Goal: Information Seeking & Learning: Learn about a topic

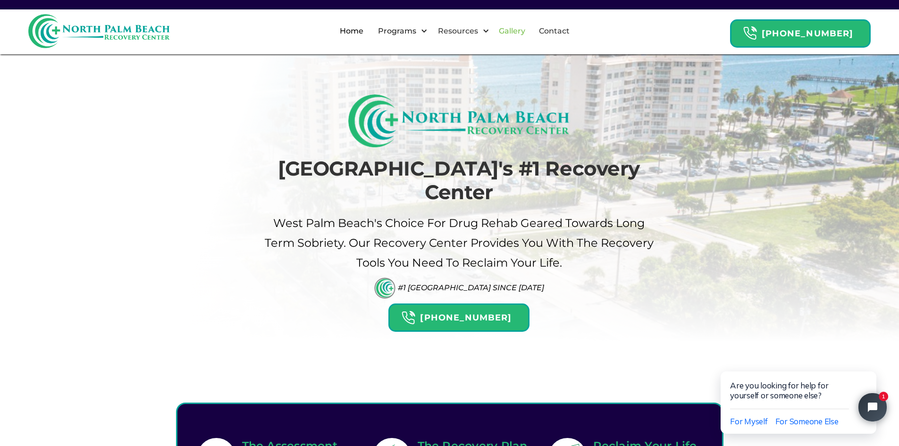
click at [529, 28] on link "Gallery" at bounding box center [512, 31] width 38 height 30
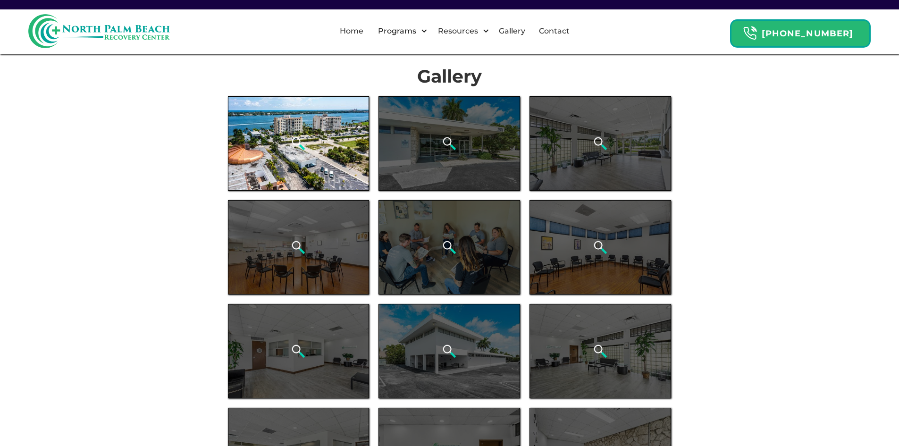
click at [318, 144] on div "open lightbox" at bounding box center [299, 143] width 142 height 94
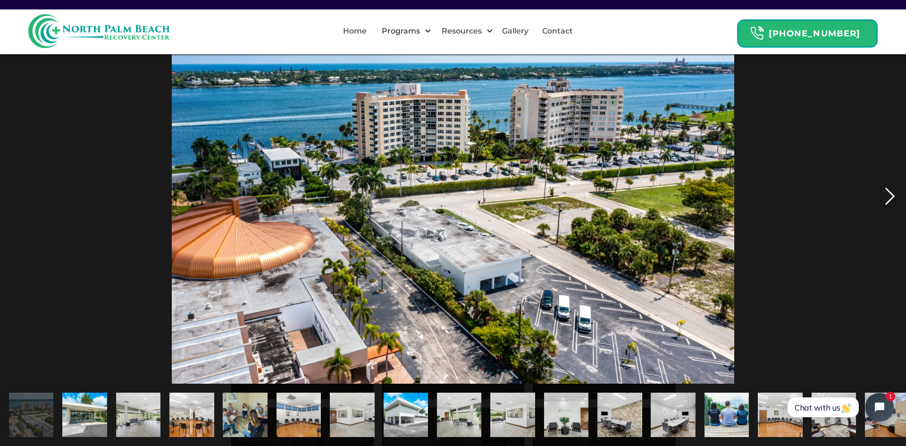
click at [896, 193] on div "next image" at bounding box center [890, 196] width 32 height 375
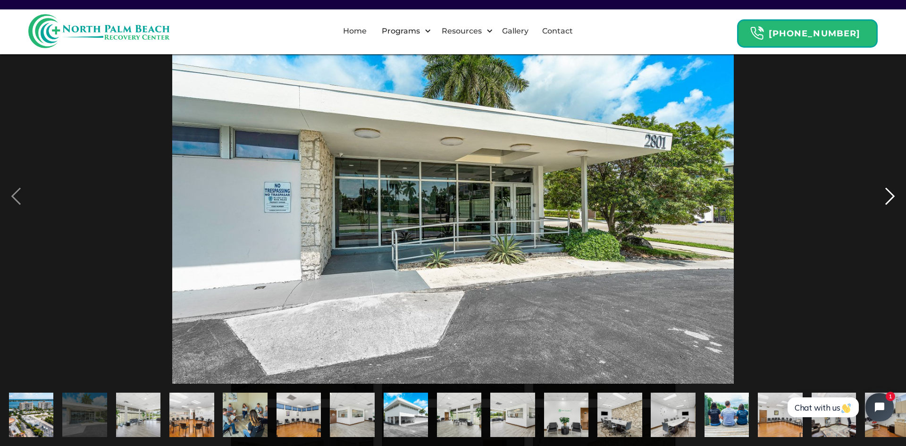
click at [894, 193] on div "next image" at bounding box center [890, 196] width 32 height 375
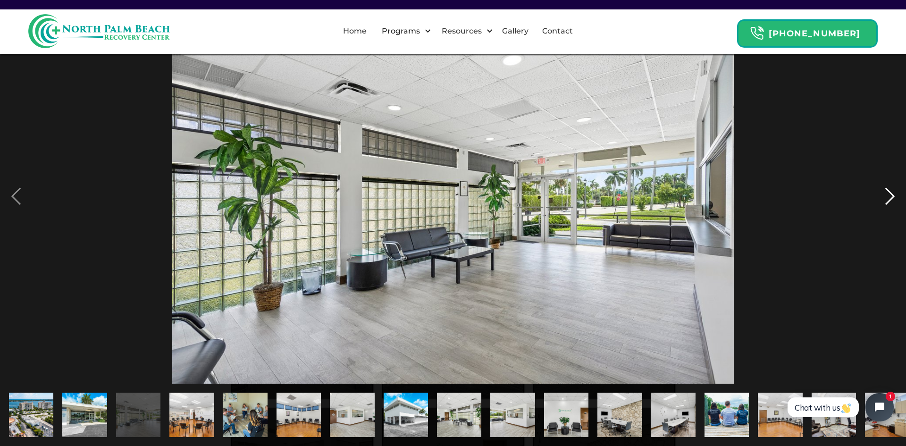
click at [894, 193] on div "next image" at bounding box center [890, 196] width 32 height 375
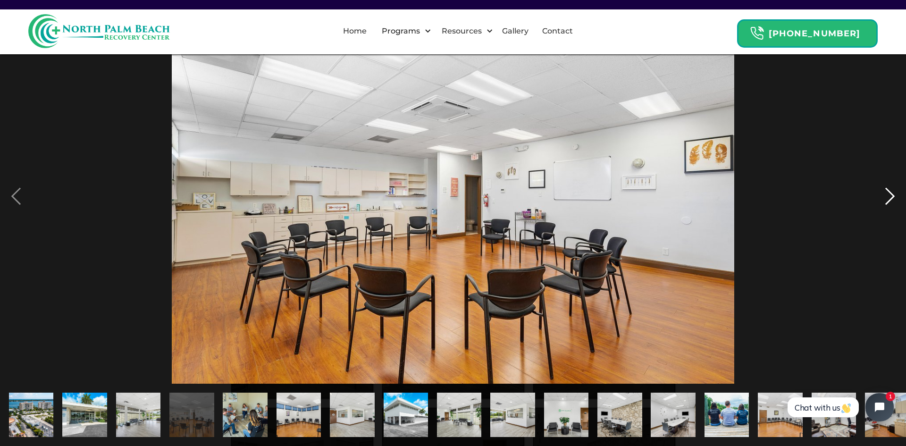
click at [894, 193] on div "next image" at bounding box center [890, 196] width 32 height 375
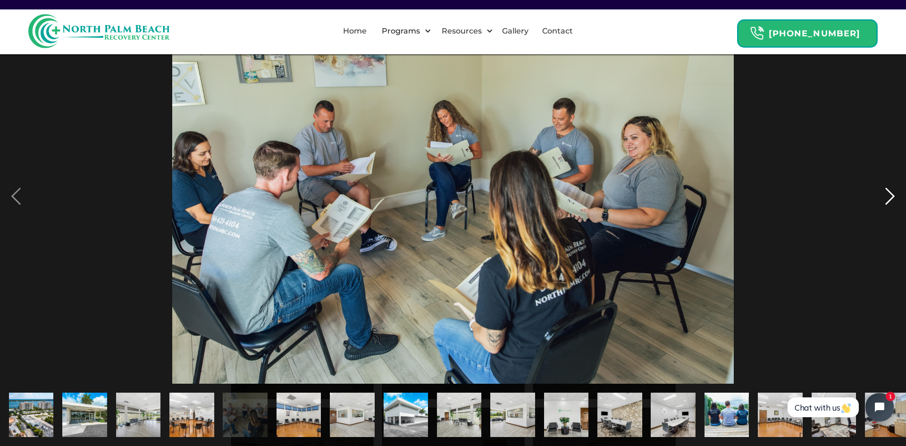
click at [895, 192] on div "next image" at bounding box center [890, 196] width 32 height 375
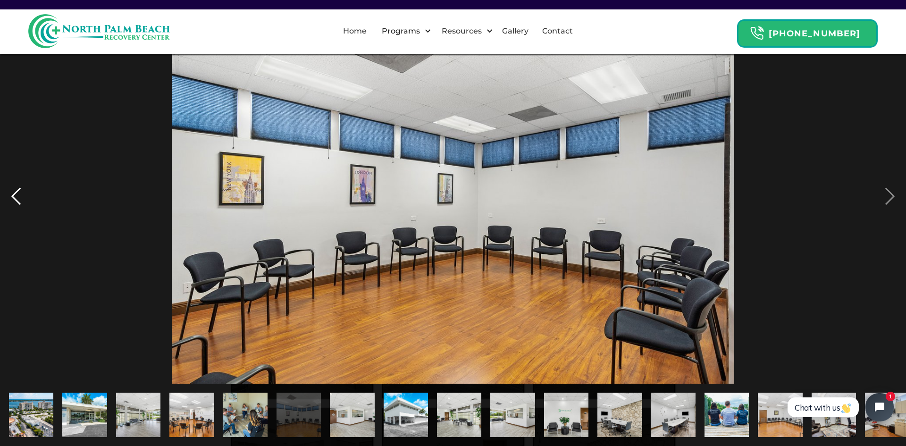
click at [5, 195] on div "previous image" at bounding box center [16, 196] width 32 height 375
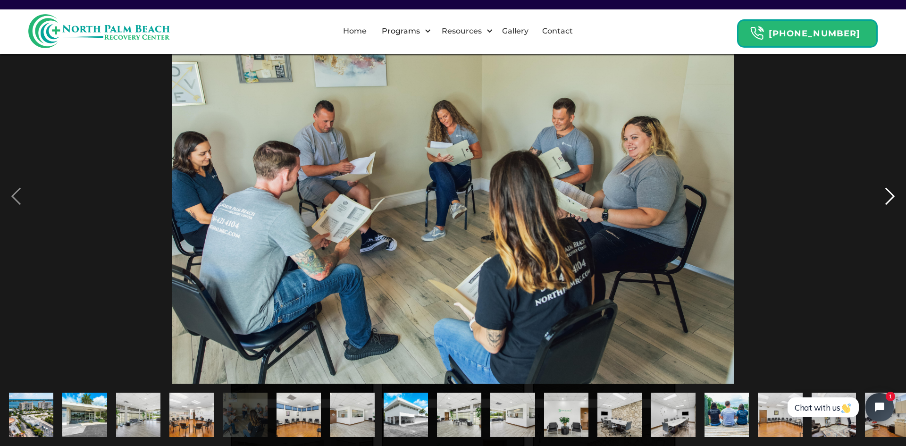
click at [895, 195] on div "next image" at bounding box center [890, 196] width 32 height 375
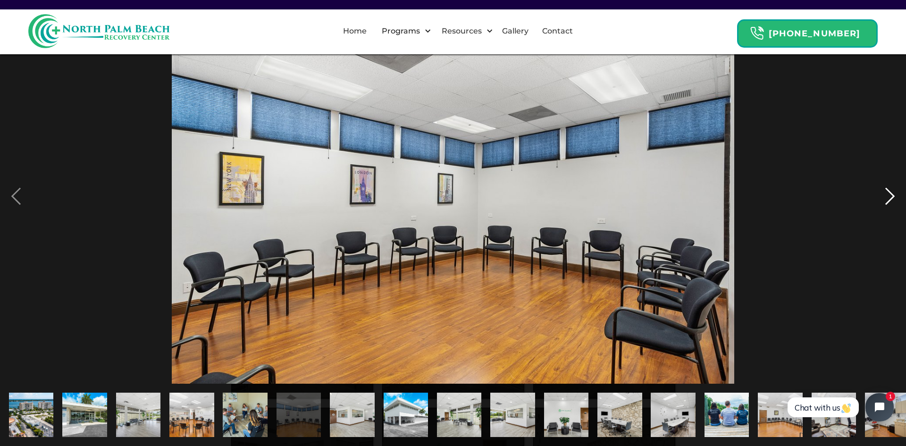
click at [895, 191] on div "next image" at bounding box center [890, 196] width 32 height 375
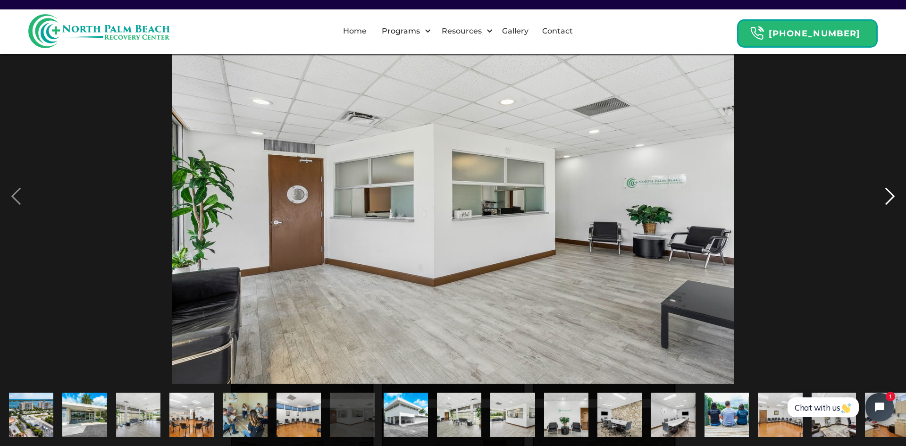
click at [895, 191] on div "next image" at bounding box center [890, 196] width 32 height 375
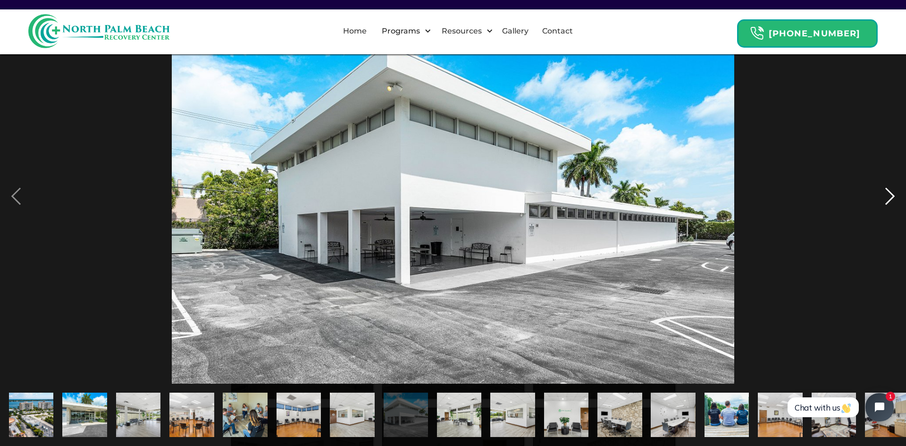
click at [884, 198] on div "next image" at bounding box center [890, 196] width 32 height 375
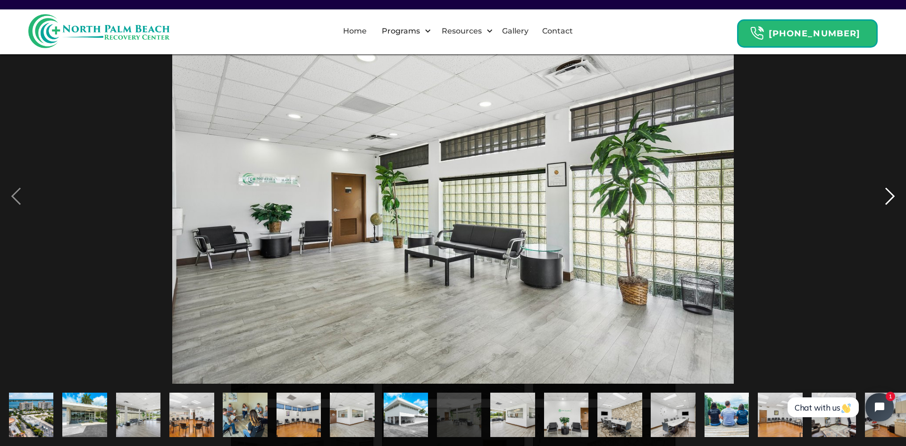
click at [888, 197] on div "next image" at bounding box center [890, 196] width 32 height 375
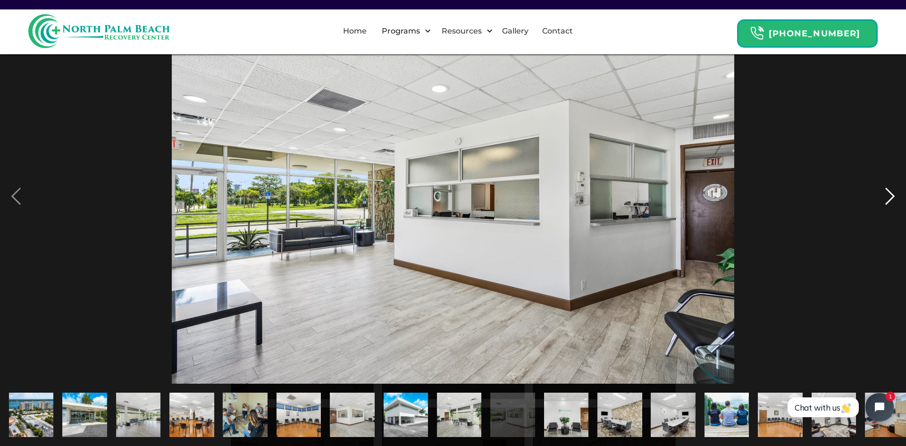
click at [888, 197] on div "next image" at bounding box center [890, 196] width 32 height 375
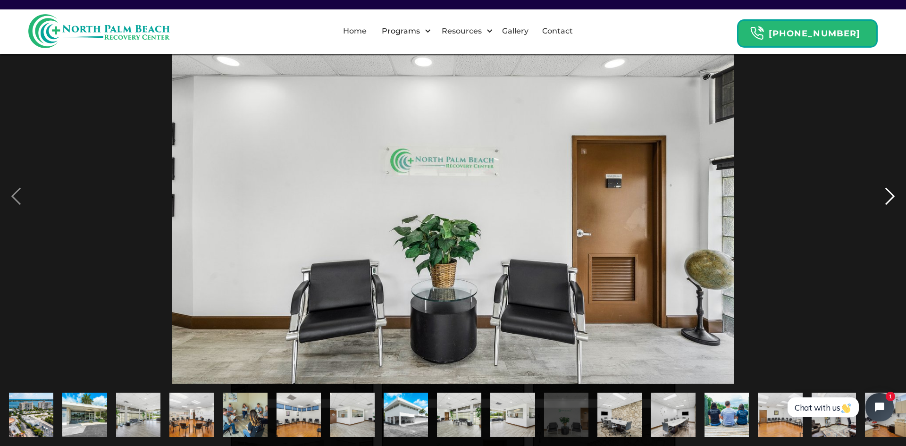
click at [888, 197] on div "next image" at bounding box center [890, 196] width 32 height 375
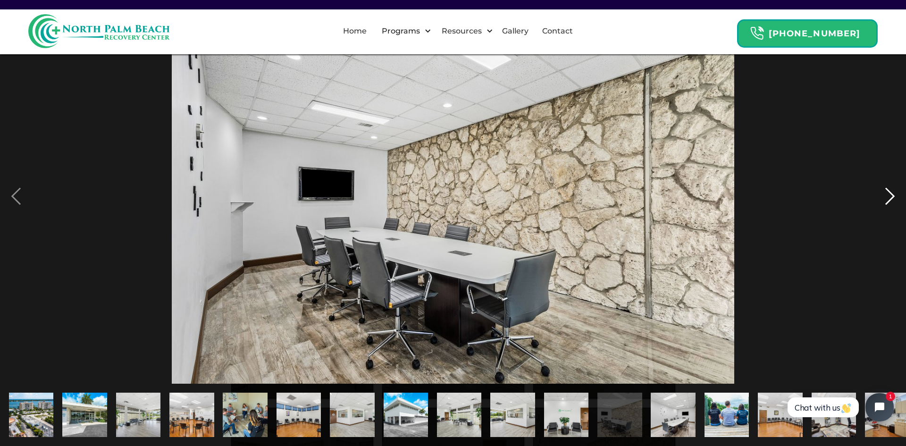
click at [888, 197] on div "next image" at bounding box center [890, 196] width 32 height 375
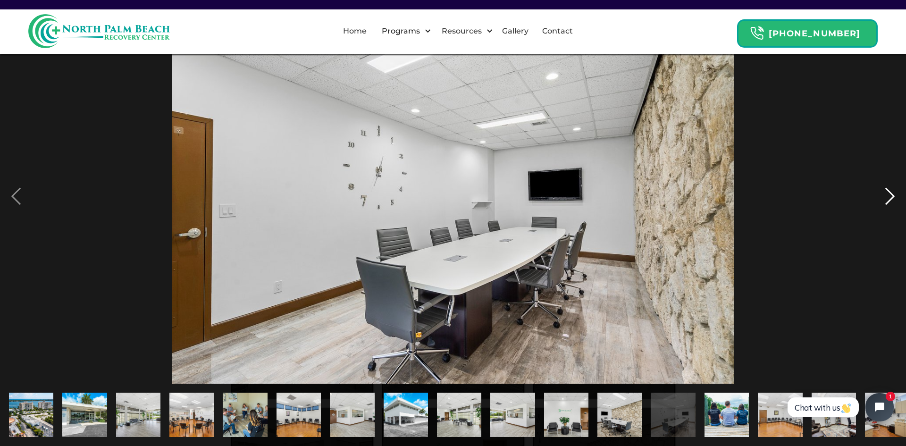
click at [888, 197] on div "next image" at bounding box center [890, 196] width 32 height 375
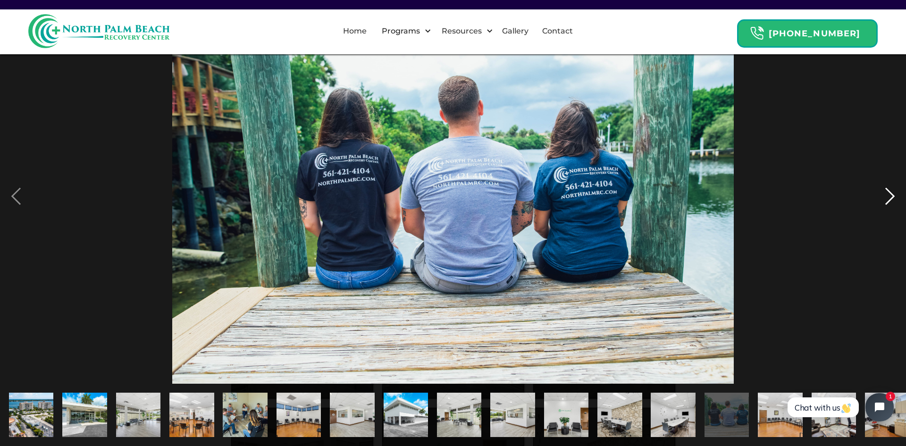
click at [897, 194] on div "next image" at bounding box center [890, 196] width 32 height 375
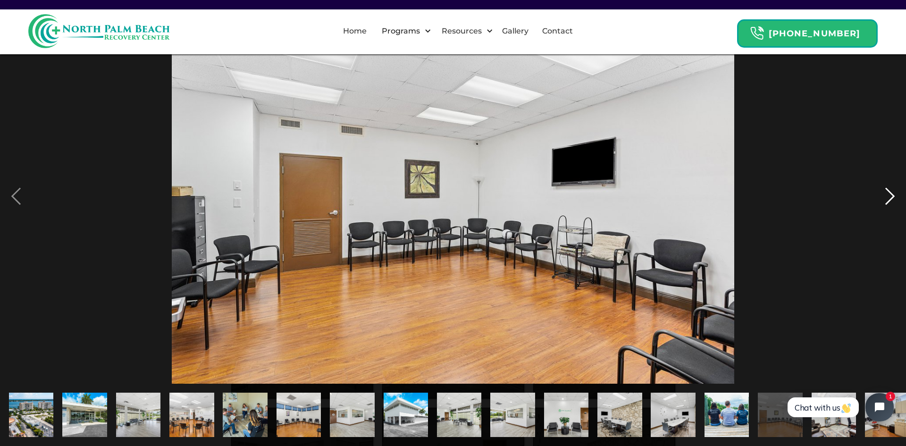
click at [897, 194] on div "next image" at bounding box center [890, 196] width 32 height 375
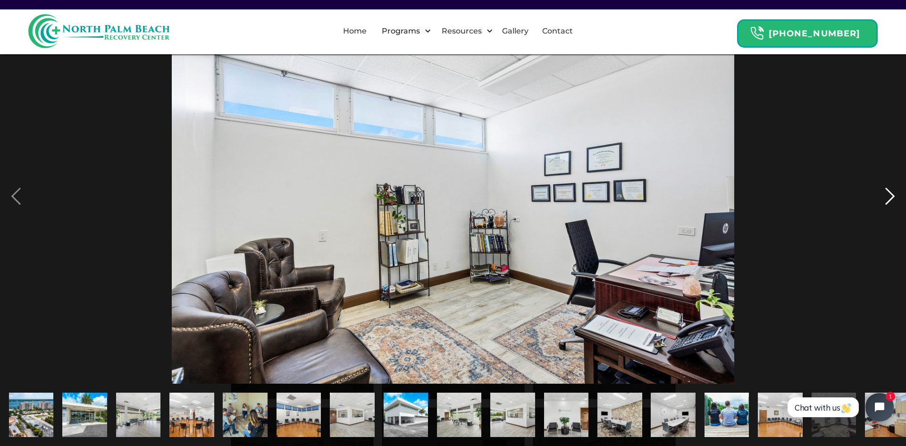
click at [897, 194] on div "next image" at bounding box center [890, 196] width 32 height 375
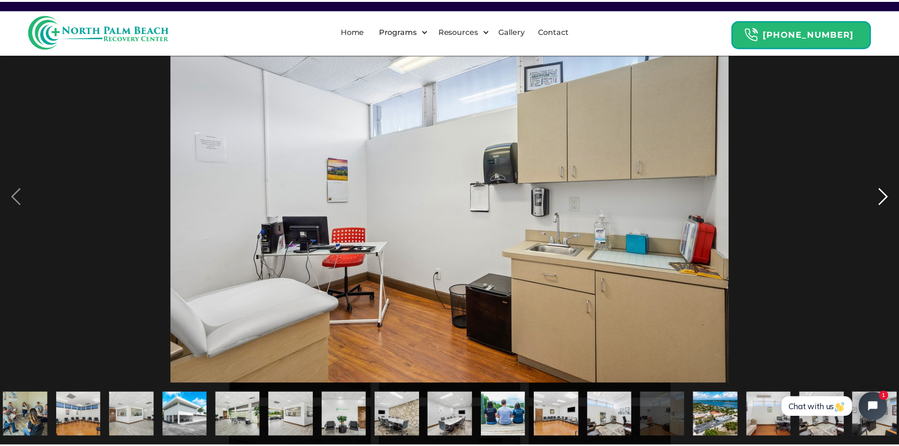
scroll to position [0, 226]
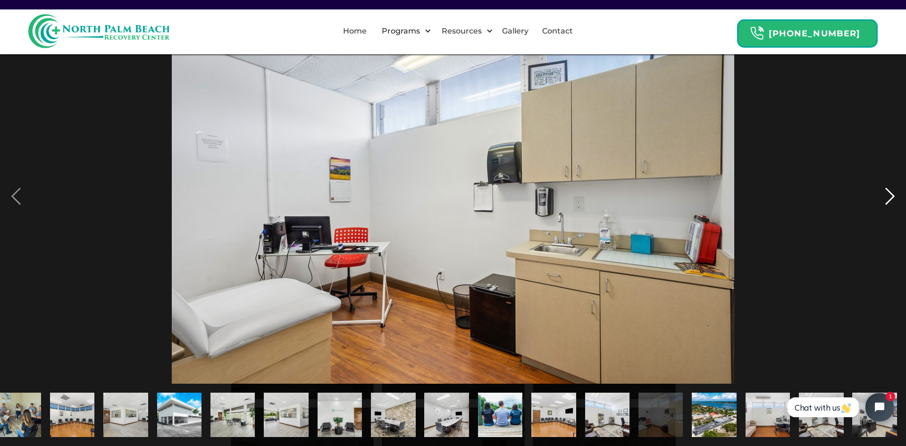
click at [882, 195] on div "next image" at bounding box center [890, 196] width 32 height 375
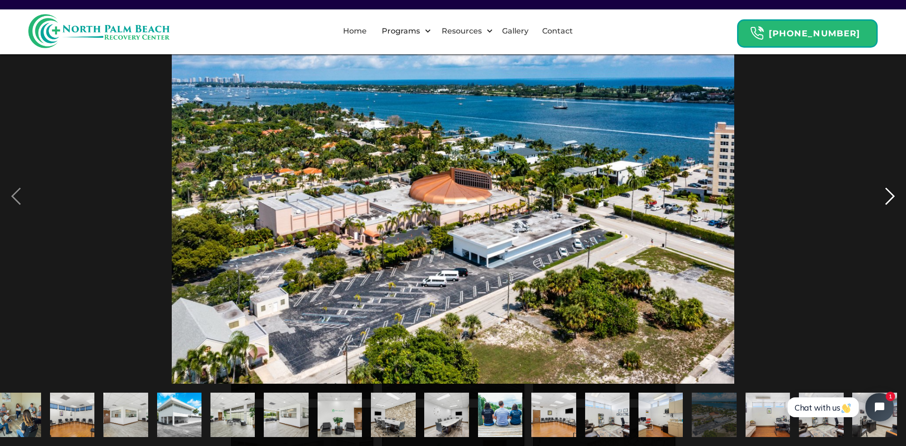
click at [882, 195] on div "next image" at bounding box center [890, 196] width 32 height 375
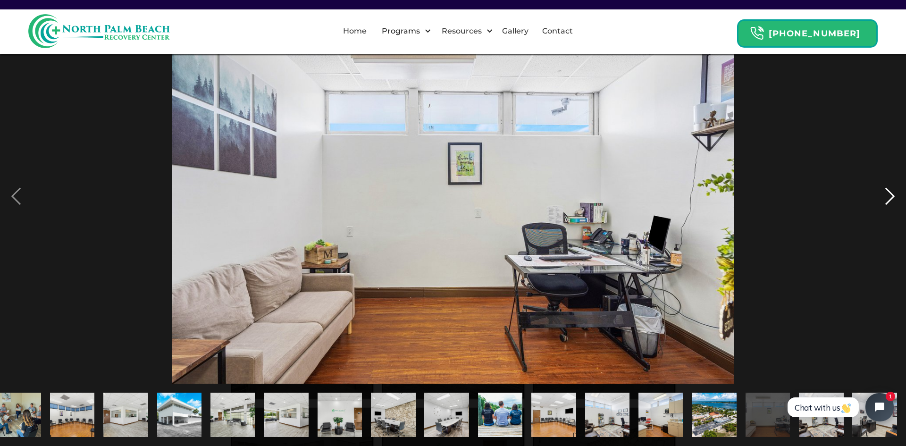
click at [882, 195] on div "next image" at bounding box center [890, 196] width 32 height 375
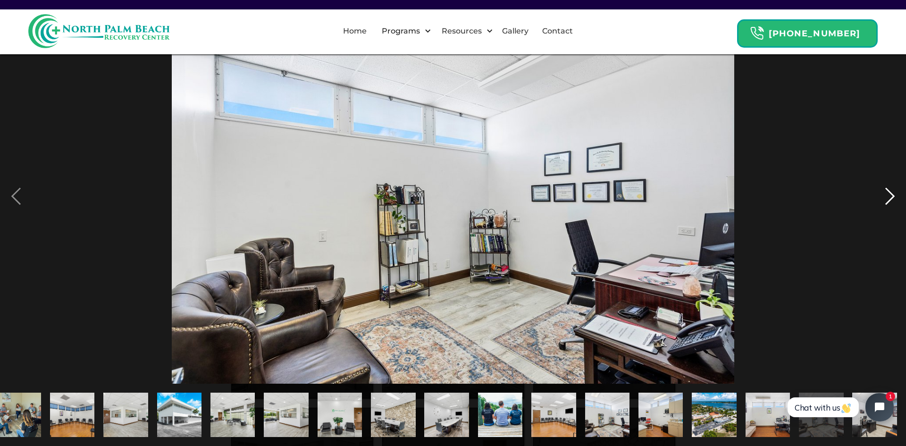
click at [882, 195] on div "next image" at bounding box center [890, 196] width 32 height 375
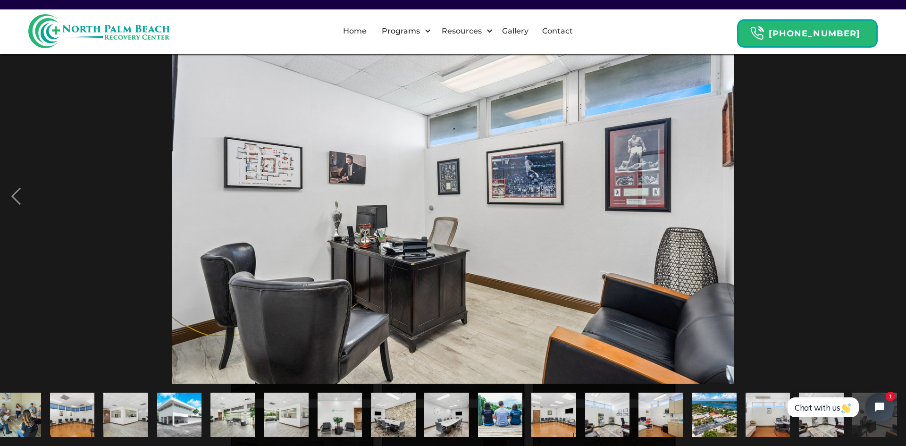
click at [882, 195] on div "next image" at bounding box center [890, 196] width 32 height 375
drag, startPoint x: 817, startPoint y: 234, endPoint x: 772, endPoint y: 170, distance: 77.8
click at [818, 235] on div at bounding box center [453, 196] width 906 height 375
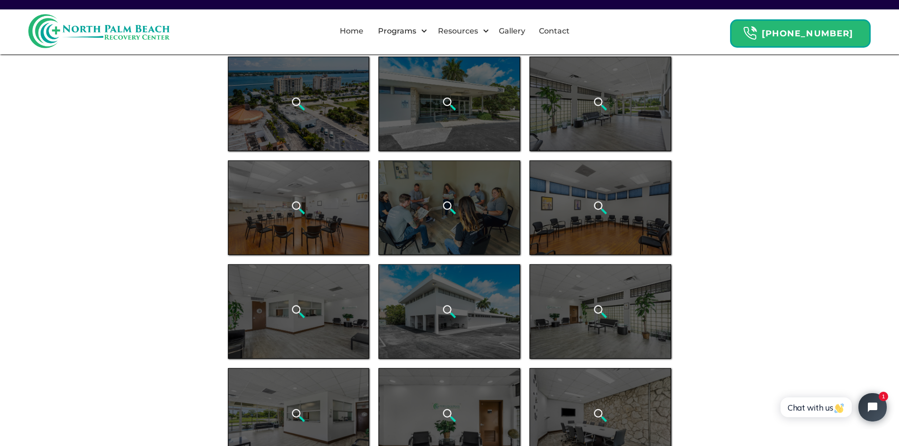
scroll to position [0, 0]
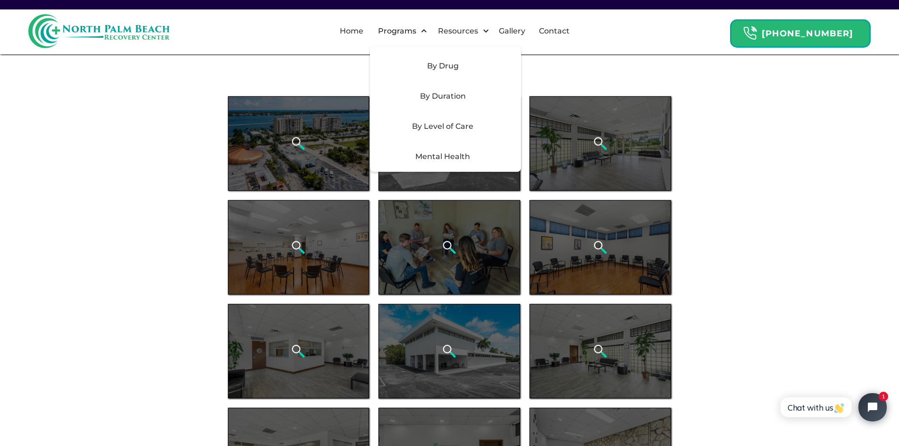
click at [450, 125] on div "By Level of Care" at bounding box center [443, 126] width 134 height 11
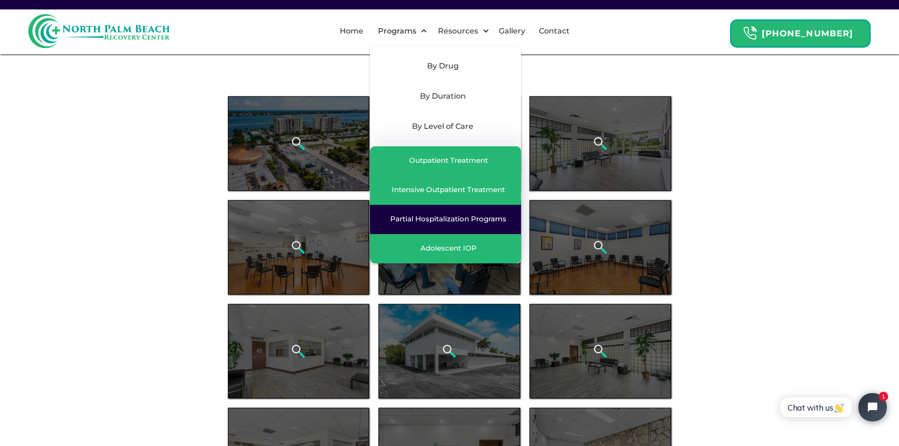
click at [486, 211] on link "Partial Hospitalization Programs" at bounding box center [445, 219] width 151 height 29
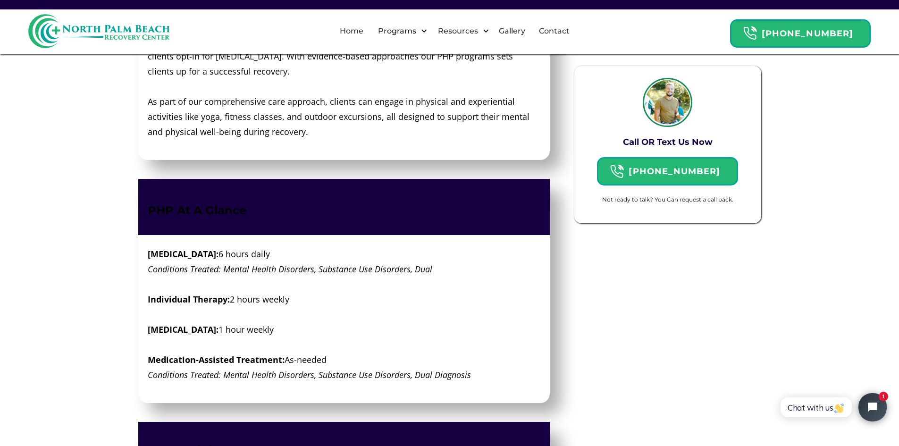
scroll to position [1038, 0]
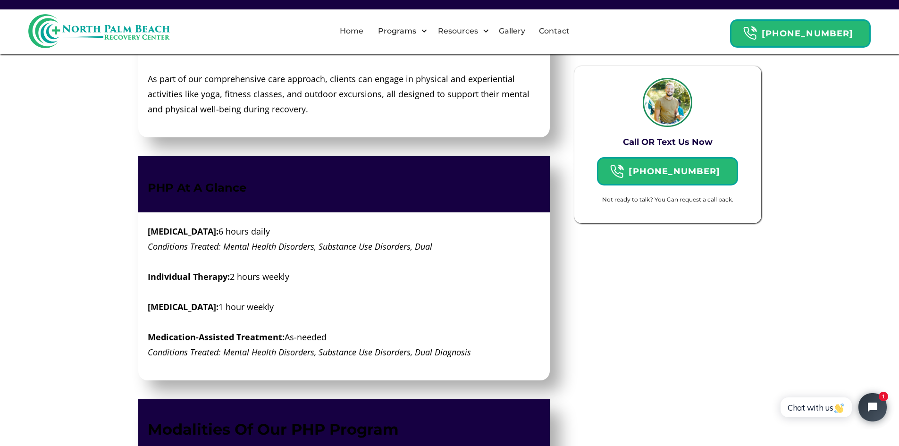
drag, startPoint x: 334, startPoint y: 323, endPoint x: 153, endPoint y: 325, distance: 180.7
click at [153, 325] on p "[MEDICAL_DATA]: 6 hours daily Conditions Treated: Mental Health Disorders, Subs…" at bounding box center [344, 292] width 393 height 136
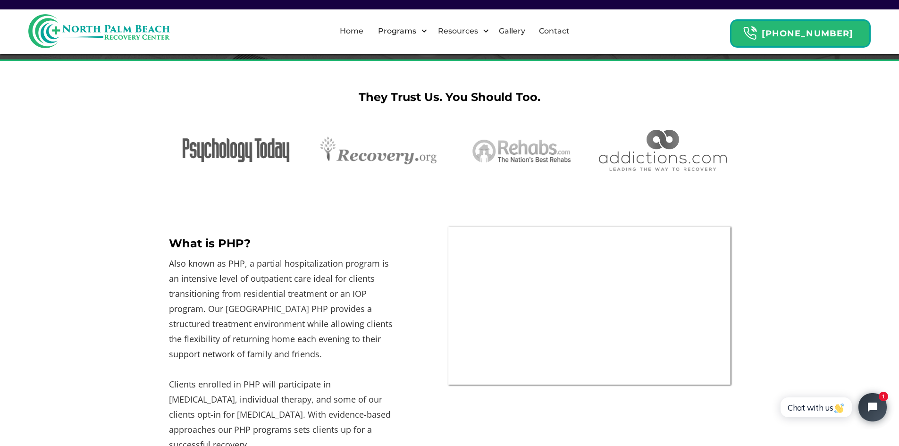
scroll to position [189, 0]
